Goal: Information Seeking & Learning: Learn about a topic

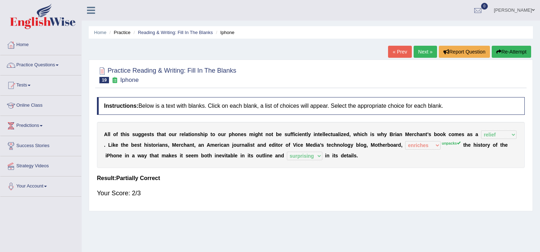
select select "relief"
select select "enriches"
select select "surprising"
click at [428, 56] on link "Next »" at bounding box center [425, 52] width 23 height 12
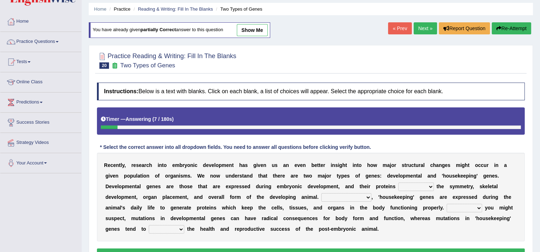
scroll to position [31, 0]
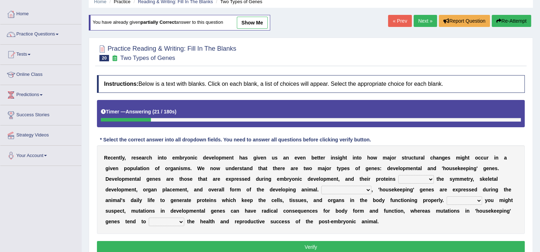
click at [420, 182] on select "push control hold elevate" at bounding box center [416, 179] width 36 height 9
select select "hold"
click at [398, 175] on select "push control hold elevate" at bounding box center [416, 179] width 36 height 9
click at [349, 194] on div "R e c e n t l y , r e s e a r c h i n t o e m b r y o n i c d e v e l o p m e n…" at bounding box center [311, 190] width 428 height 89
click at [355, 191] on select "Correspondingly Inclusively Conversely In contrast" at bounding box center [346, 190] width 50 height 9
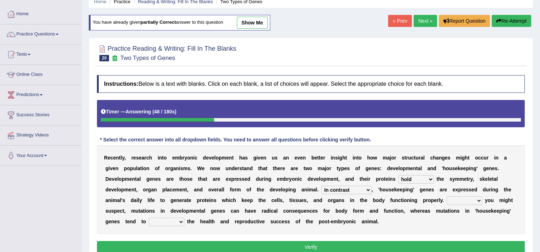
click at [321, 186] on select "Correspondingly Inclusively Conversely In contrast" at bounding box center [346, 190] width 50 height 9
click at [339, 188] on select "Correspondingly Inclusively Conversely In contrast" at bounding box center [346, 190] width 50 height 9
select select "Correspondingly"
click at [321, 186] on select "Correspondingly Inclusively Conversely In contrast" at bounding box center [346, 190] width 50 height 9
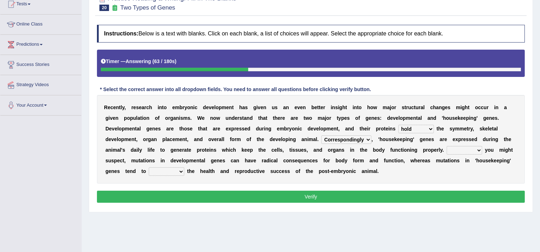
scroll to position [104, 0]
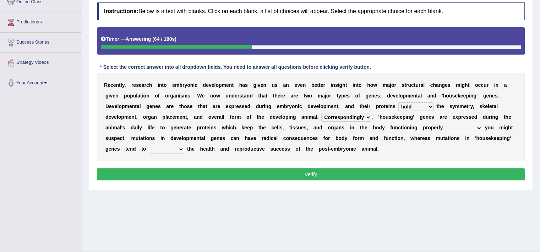
click at [463, 125] on select "For As With Within" at bounding box center [465, 128] width 36 height 9
select select "As"
click at [447, 124] on select "For As With Within" at bounding box center [465, 128] width 36 height 9
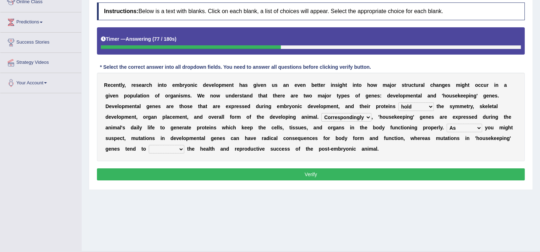
click at [167, 147] on select "affect effect interrupt defect" at bounding box center [167, 149] width 36 height 9
select select "effect"
click at [149, 145] on select "affect effect interrupt defect" at bounding box center [167, 149] width 36 height 9
click at [304, 170] on button "Verify" at bounding box center [311, 175] width 428 height 12
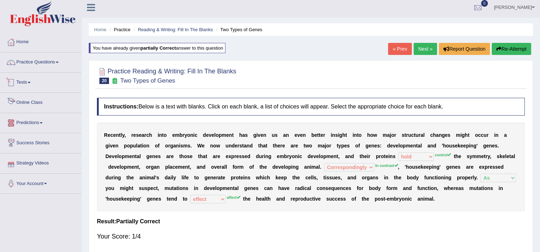
scroll to position [0, 0]
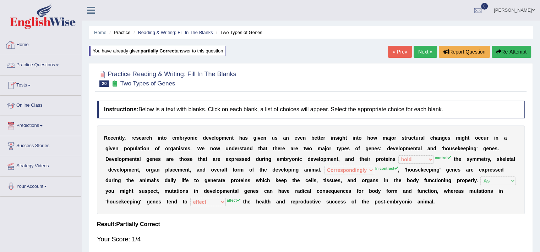
click at [22, 85] on link "Tests" at bounding box center [40, 85] width 81 height 18
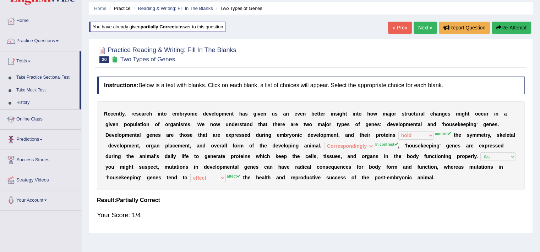
scroll to position [27, 0]
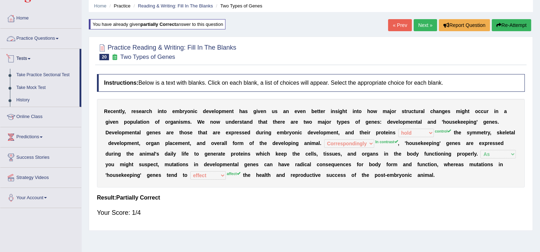
click at [27, 35] on link "Practice Questions" at bounding box center [40, 38] width 81 height 18
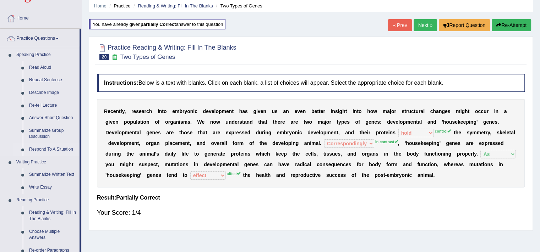
scroll to position [36, 0]
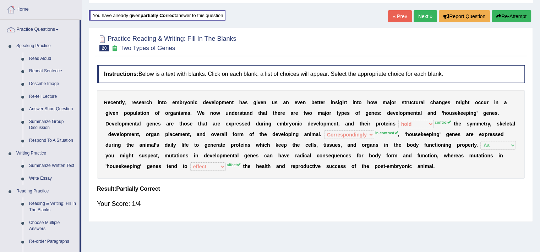
click at [257, 208] on div "Your Score: 1/4" at bounding box center [311, 204] width 428 height 17
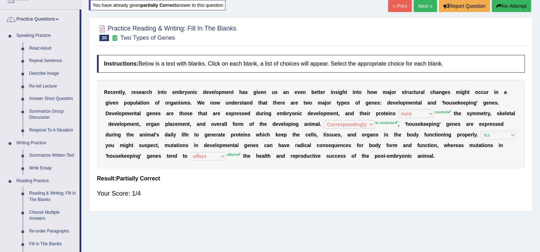
scroll to position [0, 0]
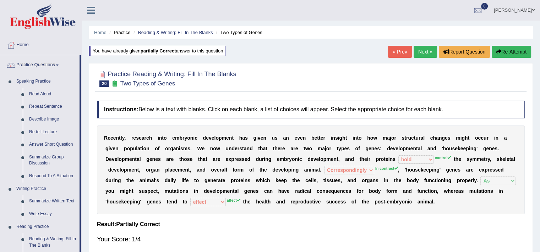
click at [426, 54] on link "Next »" at bounding box center [425, 52] width 23 height 12
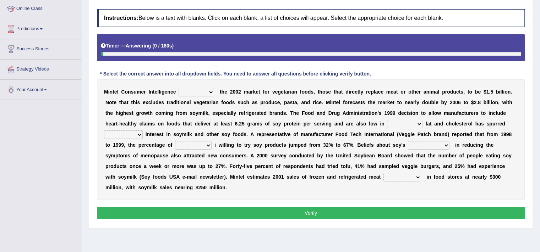
scroll to position [111, 0]
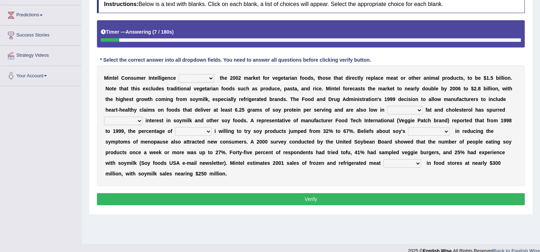
click at [198, 77] on select "deals fulfills creates estimates" at bounding box center [197, 78] width 36 height 9
click at [179, 74] on select "deals fulfills creates estimates" at bounding box center [197, 78] width 36 height 9
click at [183, 78] on select "deals fulfills creates estimates" at bounding box center [197, 78] width 36 height 9
select select "estimates"
click at [179, 74] on select "deals fulfills creates estimates" at bounding box center [197, 78] width 36 height 9
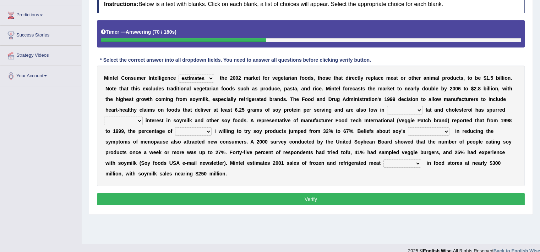
click at [408, 113] on select "saturated solid acid liquid" at bounding box center [405, 110] width 36 height 9
select select "saturated"
click at [387, 106] on select "saturated solid acid liquid" at bounding box center [405, 110] width 36 height 9
click at [129, 119] on select "good big tremendous extreme" at bounding box center [123, 121] width 39 height 9
select select "good"
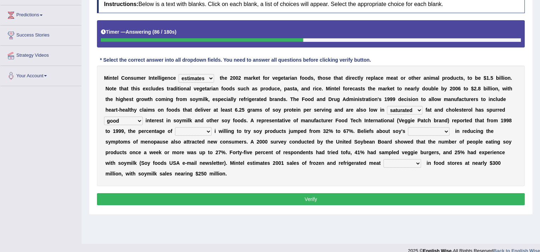
click at [104, 117] on select "good big tremendous extreme" at bounding box center [123, 121] width 39 height 9
click at [191, 129] on select "guests consumers customers clients" at bounding box center [193, 131] width 37 height 9
select select "consumers"
click at [175, 127] on select "guests consumers customers clients" at bounding box center [193, 131] width 37 height 9
click at [419, 133] on select "effectiveness timeliness efficiency goodness" at bounding box center [429, 131] width 42 height 9
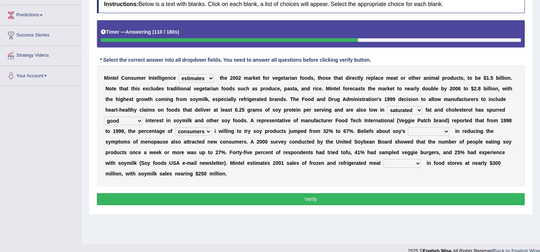
select select "effectiveness"
click at [408, 127] on select "effectiveness timeliness efficiency goodness" at bounding box center [429, 131] width 42 height 9
click at [391, 162] on select "foods choices staffs alternatives" at bounding box center [402, 163] width 38 height 9
select select "alternatives"
click at [383, 159] on select "foods choices staffs alternatives" at bounding box center [402, 163] width 38 height 9
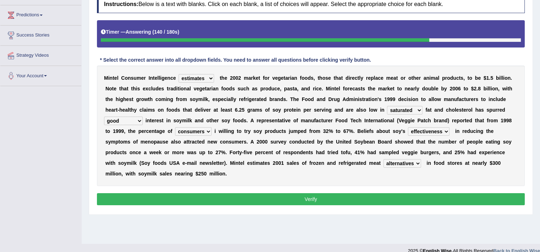
drag, startPoint x: 366, startPoint y: 186, endPoint x: 365, endPoint y: 194, distance: 8.6
click at [365, 194] on div "Instructions: Below is a text with blanks. Click on each blank, a list of choic…" at bounding box center [310, 101] width 431 height 219
click at [365, 194] on button "Verify" at bounding box center [311, 200] width 428 height 12
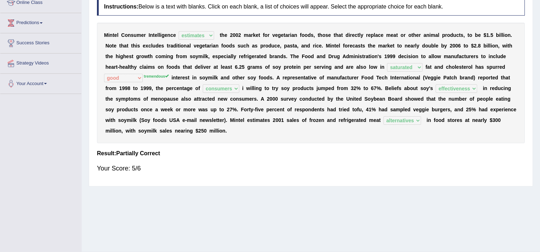
scroll to position [0, 0]
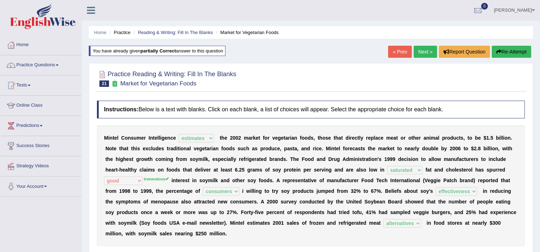
click at [421, 49] on link "Next »" at bounding box center [425, 52] width 23 height 12
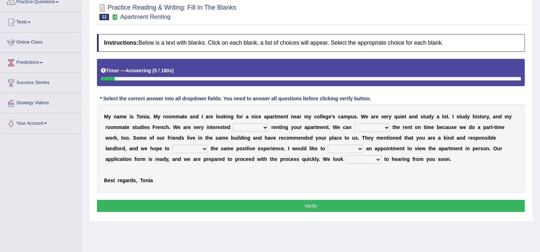
scroll to position [91, 0]
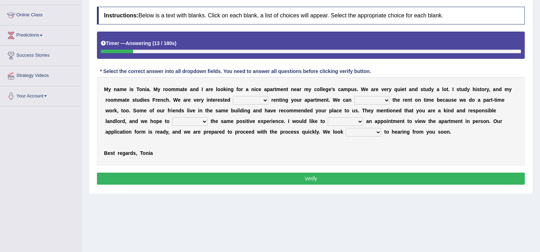
click at [256, 103] on select "for about at in" at bounding box center [251, 100] width 36 height 9
select select "in"
click at [233, 96] on select "for about at in" at bounding box center [251, 100] width 36 height 9
click at [247, 101] on select "for about at in" at bounding box center [251, 100] width 36 height 9
click at [293, 112] on b "m" at bounding box center [291, 111] width 4 height 6
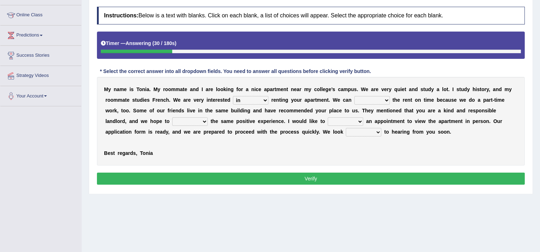
click at [371, 99] on select "afford get pay bring" at bounding box center [372, 100] width 36 height 9
select select "pay"
click at [354, 96] on select "afford get pay bring" at bounding box center [372, 100] width 36 height 9
click at [184, 122] on select "form meet have decide" at bounding box center [190, 122] width 36 height 9
select select "have"
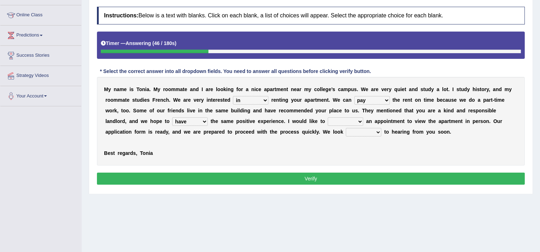
click at [172, 118] on select "form meet have decide" at bounding box center [190, 122] width 36 height 9
click at [349, 123] on select "own recall revise make" at bounding box center [346, 122] width 36 height 9
select select "make"
click at [328, 118] on select "own recall revise make" at bounding box center [346, 122] width 36 height 9
drag, startPoint x: 354, startPoint y: 132, endPoint x: 360, endPoint y: 135, distance: 7.5
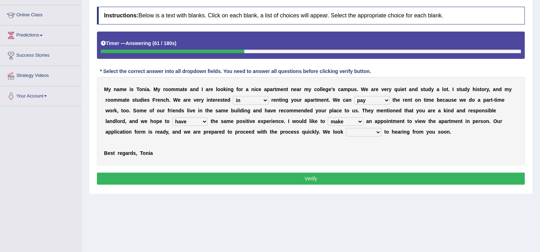
click at [354, 132] on select "around out in forward" at bounding box center [364, 132] width 36 height 9
click at [360, 135] on select "around out in forward" at bounding box center [364, 132] width 36 height 9
select select "forward"
click at [346, 128] on select "around out in forward" at bounding box center [364, 132] width 36 height 9
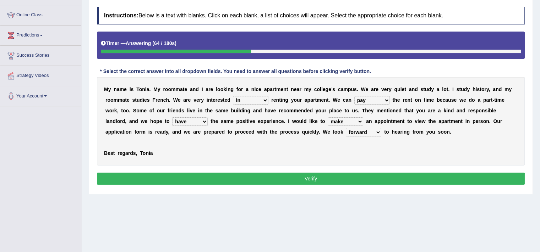
click at [357, 179] on button "Verify" at bounding box center [311, 179] width 428 height 12
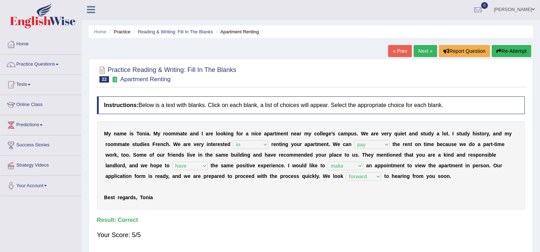
scroll to position [0, 0]
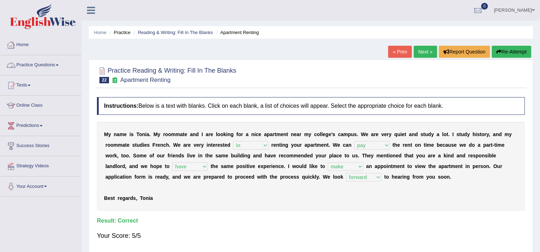
click at [47, 65] on link "Practice Questions" at bounding box center [40, 64] width 81 height 18
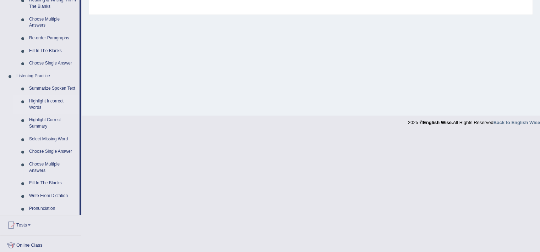
scroll to position [253, 0]
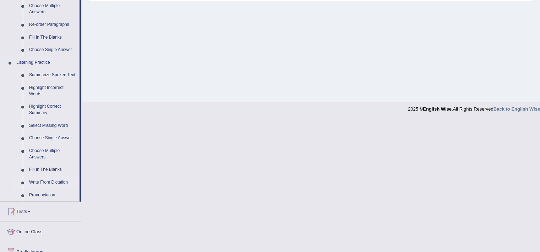
click at [47, 182] on link "Write From Dictation" at bounding box center [53, 182] width 54 height 13
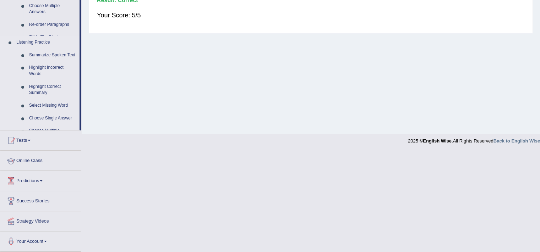
scroll to position [120, 0]
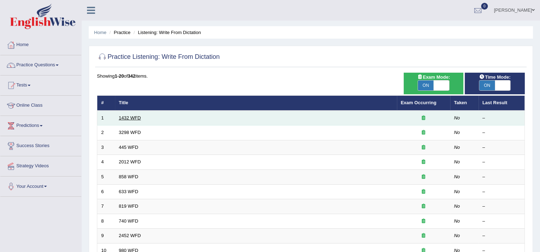
click at [135, 118] on link "1432 WFD" at bounding box center [130, 117] width 22 height 5
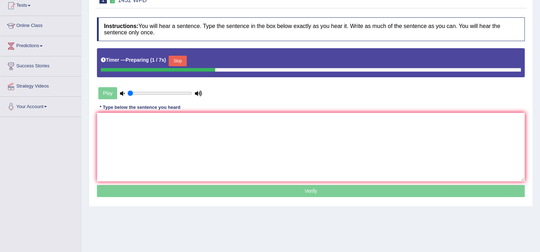
scroll to position [78, 0]
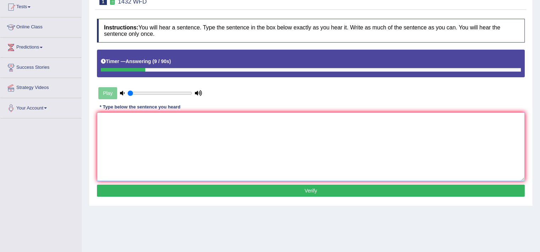
click at [183, 164] on textarea at bounding box center [311, 147] width 428 height 69
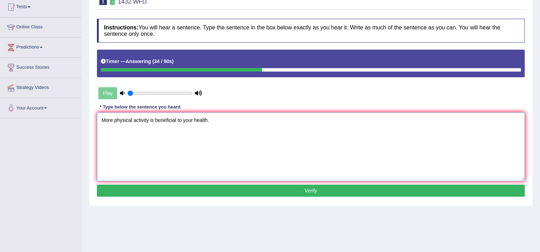
click at [183, 164] on textarea "More physical activity is beneficial to your health." at bounding box center [311, 147] width 428 height 69
type textarea "More physical activity is beneficial to your health."
click at [224, 185] on button "Verify" at bounding box center [311, 191] width 428 height 12
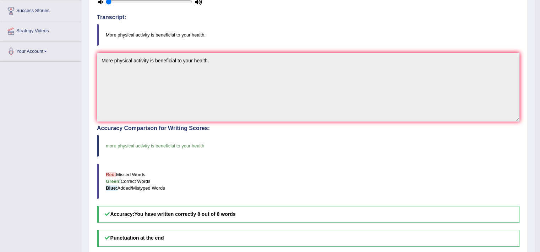
scroll to position [0, 0]
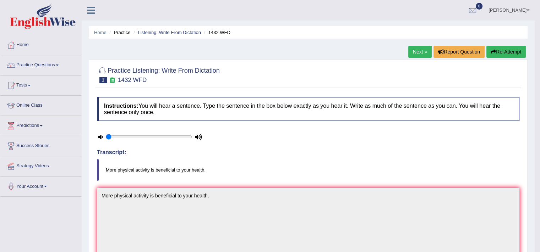
click at [416, 53] on link "Next »" at bounding box center [419, 52] width 23 height 12
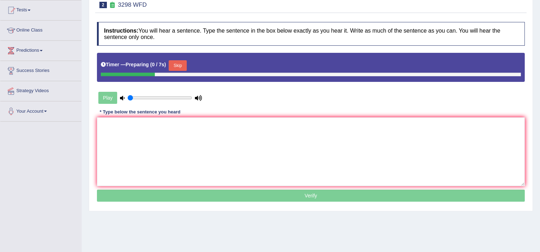
scroll to position [86, 0]
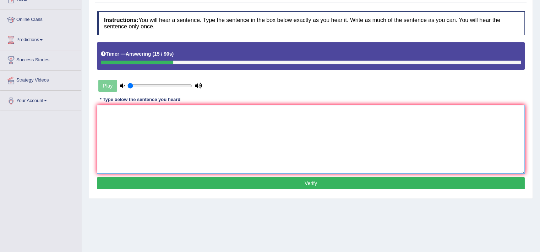
click at [179, 137] on textarea at bounding box center [311, 139] width 428 height 69
type textarea "a"
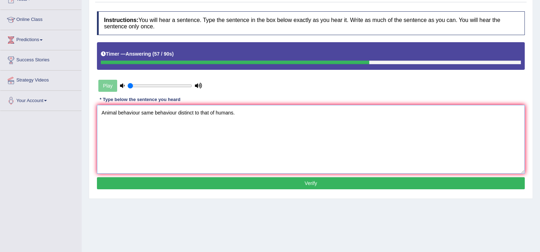
click at [142, 113] on textarea "Animal behaviour same behaviour distinct to that of humans." at bounding box center [311, 139] width 428 height 69
click at [175, 157] on textarea "Animal behaviour resembles same behaviour distinct to that of humans." at bounding box center [311, 139] width 428 height 69
click at [200, 113] on textarea "Animal behaviour resembles same behaviour distinct to that of humans." at bounding box center [311, 139] width 428 height 69
type textarea "Animal behaviour resembles same behaviour but distinct to that of humans."
click at [284, 188] on button "Verify" at bounding box center [311, 184] width 428 height 12
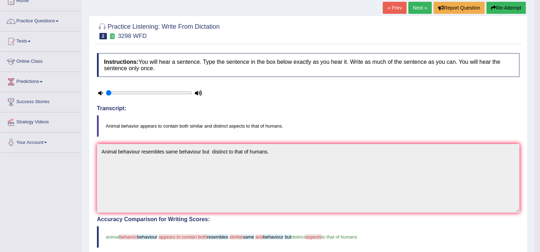
scroll to position [44, 0]
click at [381, 107] on h4 "Transcript:" at bounding box center [308, 108] width 423 height 6
click at [421, 7] on link "Next »" at bounding box center [419, 8] width 23 height 12
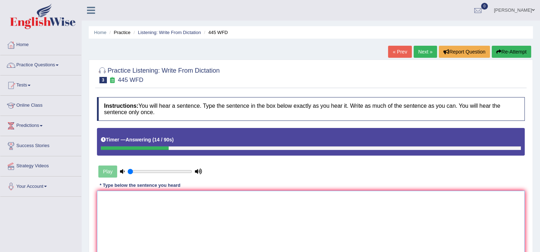
click at [294, 202] on textarea at bounding box center [311, 225] width 428 height 69
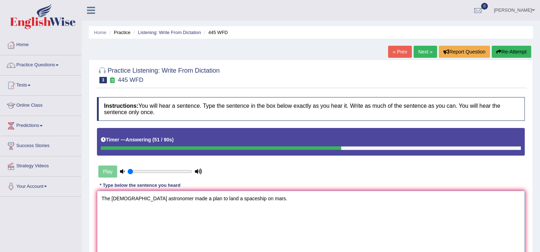
click at [113, 198] on textarea "The [DEMOGRAPHIC_DATA] astronomer made a plan to land a spaceship on mars." at bounding box center [311, 225] width 428 height 69
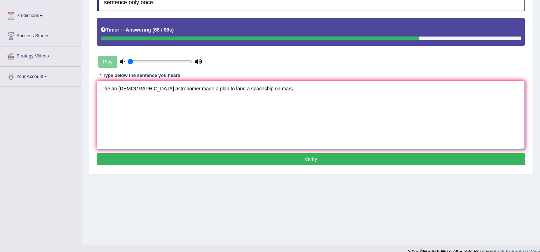
scroll to position [118, 0]
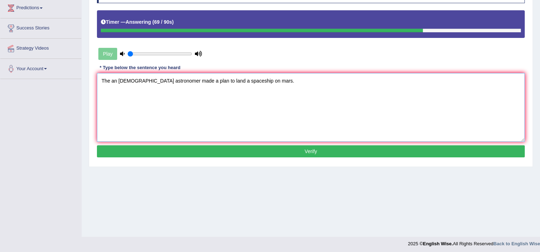
type textarea "The an [DEMOGRAPHIC_DATA] astronomer made a plan to land a spaceship on mars."
click at [229, 152] on button "Verify" at bounding box center [311, 152] width 428 height 12
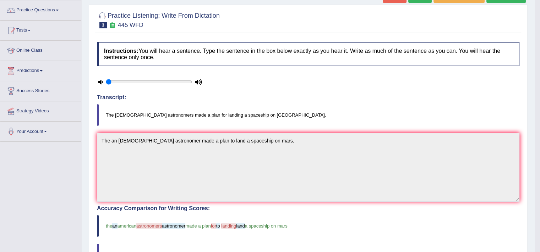
scroll to position [0, 0]
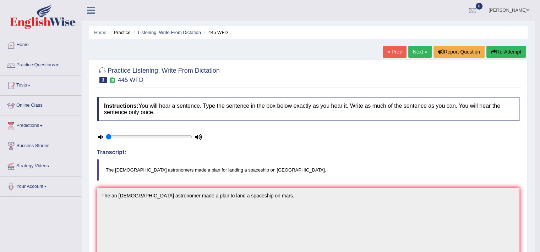
click at [505, 53] on button "Re-Attempt" at bounding box center [505, 52] width 39 height 12
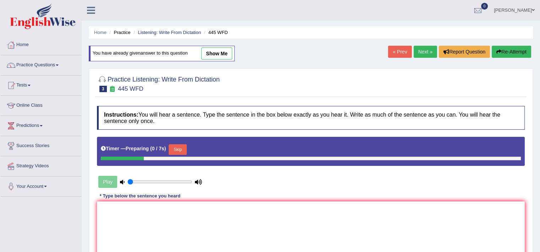
click at [179, 148] on button "Skip" at bounding box center [178, 150] width 18 height 11
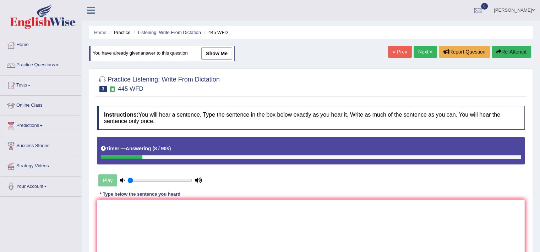
click at [408, 42] on div "Home Practice Listening: Write From Dictation 445 WFD You have already given an…" at bounding box center [311, 177] width 458 height 355
click at [420, 53] on link "Next »" at bounding box center [425, 52] width 23 height 12
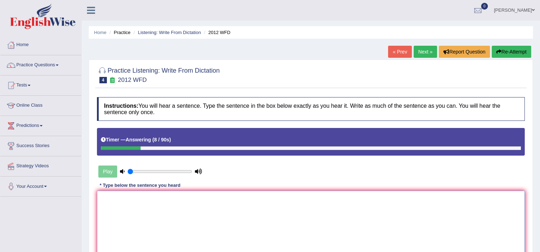
click at [325, 201] on textarea at bounding box center [311, 225] width 428 height 69
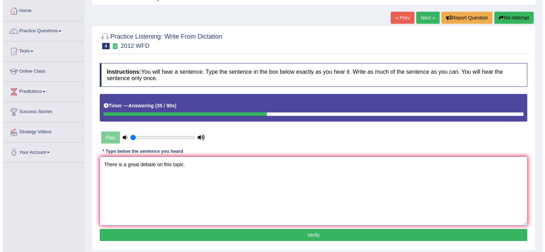
scroll to position [38, 0]
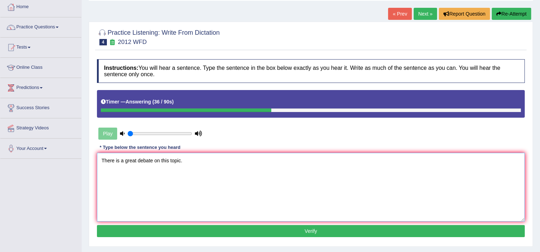
type textarea "There is a great debate on this topic."
click at [265, 232] on button "Verify" at bounding box center [311, 231] width 428 height 12
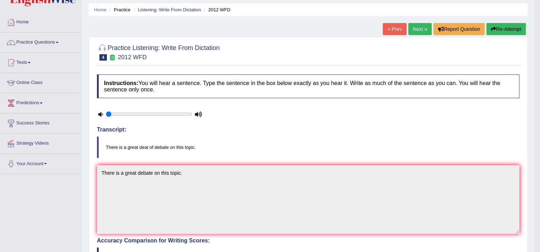
scroll to position [0, 0]
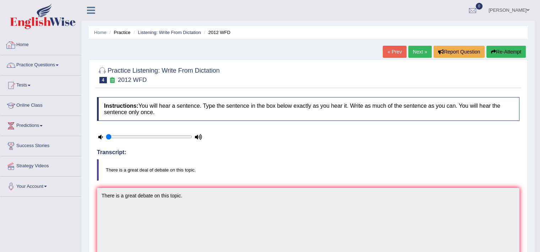
click at [37, 51] on link "Home" at bounding box center [40, 44] width 81 height 18
